Goal: Find specific page/section

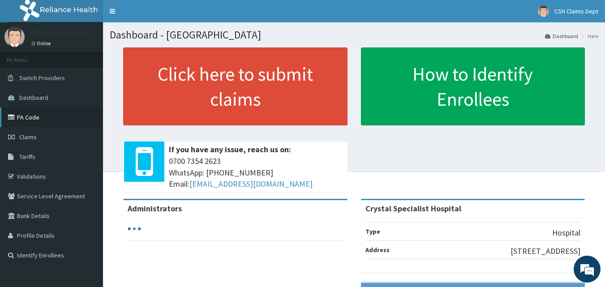
click at [55, 120] on link "PA Code" at bounding box center [51, 118] width 103 height 20
click at [36, 121] on link "PA Code" at bounding box center [51, 118] width 103 height 20
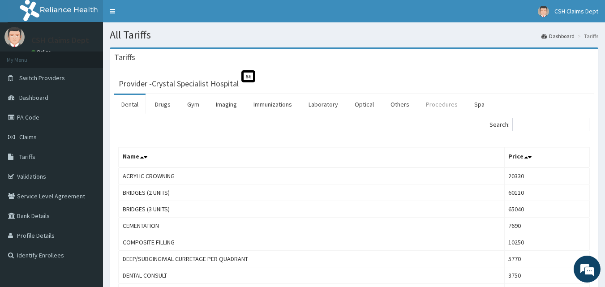
click at [441, 101] on link "Procedures" at bounding box center [442, 104] width 46 height 19
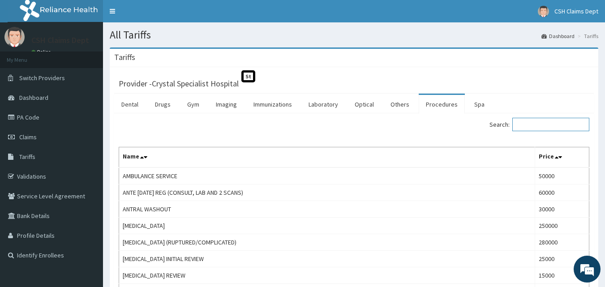
click at [566, 125] on input "Search:" at bounding box center [550, 124] width 77 height 13
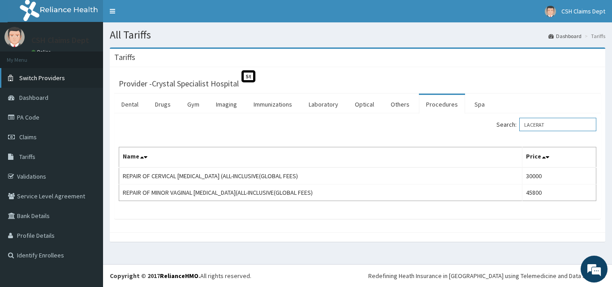
type input "LACERAT"
